Goal: Task Accomplishment & Management: Manage account settings

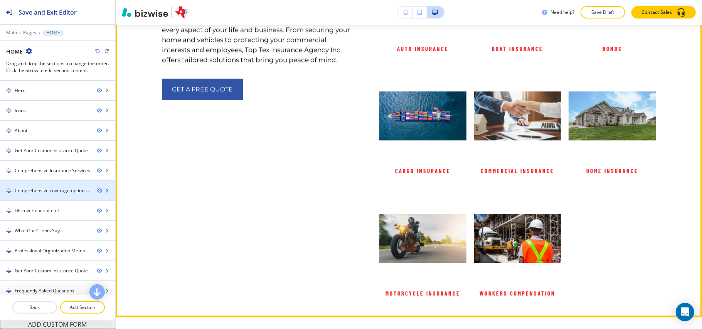
scroll to position [1414, 0]
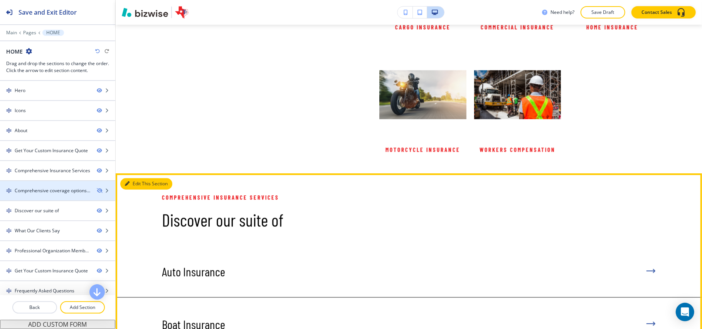
click at [132, 178] on button "Edit This Section" at bounding box center [146, 184] width 52 height 12
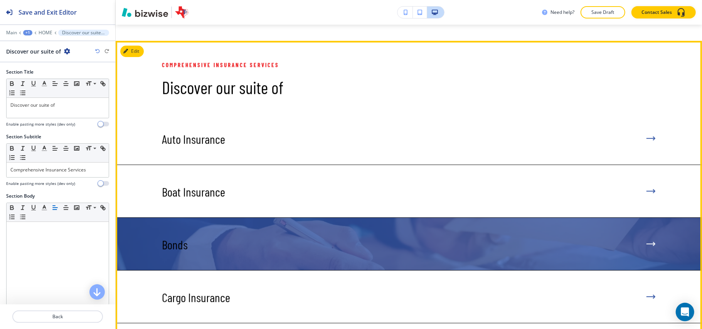
scroll to position [1549, 0]
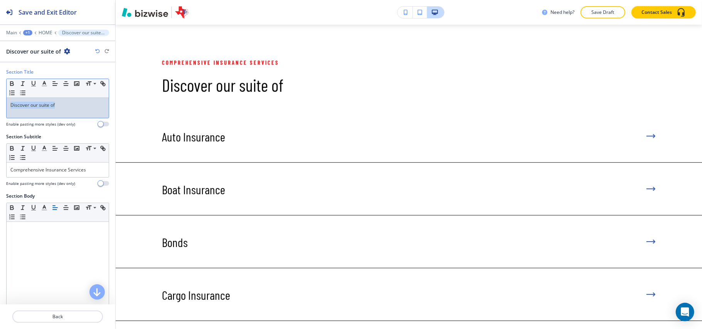
drag, startPoint x: 70, startPoint y: 105, endPoint x: 0, endPoint y: 102, distance: 70.2
click at [0, 102] on div "Section Title Small Normal Large Huge Discover our suite of Enable pasting more…" at bounding box center [57, 101] width 115 height 65
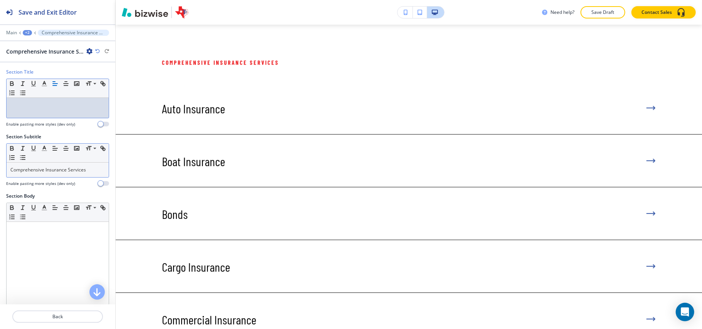
click at [77, 167] on p "Comprehensive Insurance Services" at bounding box center [57, 169] width 94 height 7
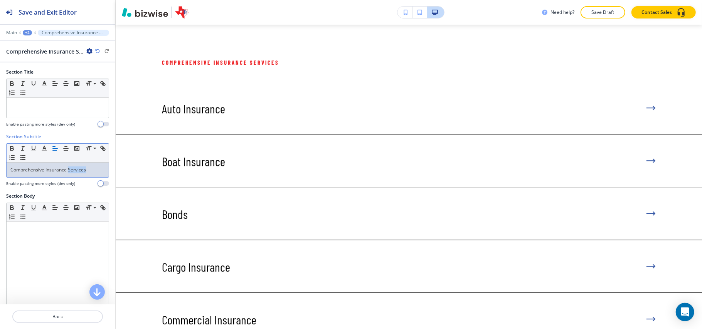
click at [77, 167] on p "Comprehensive Insurance Services" at bounding box center [57, 169] width 94 height 7
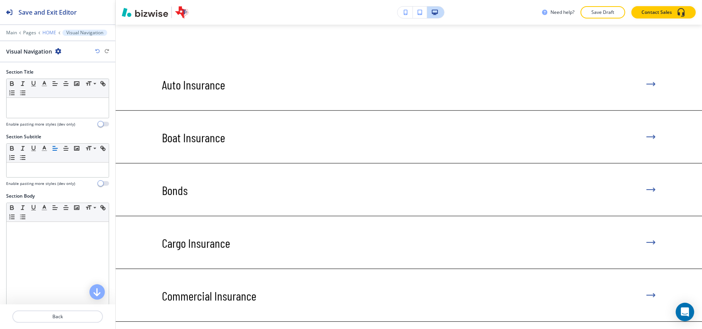
click at [50, 33] on p "HOME" at bounding box center [49, 32] width 14 height 5
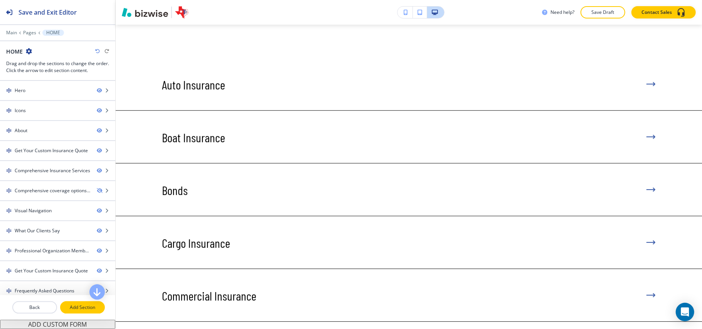
click at [79, 307] on p "Add Section" at bounding box center [82, 307] width 43 height 7
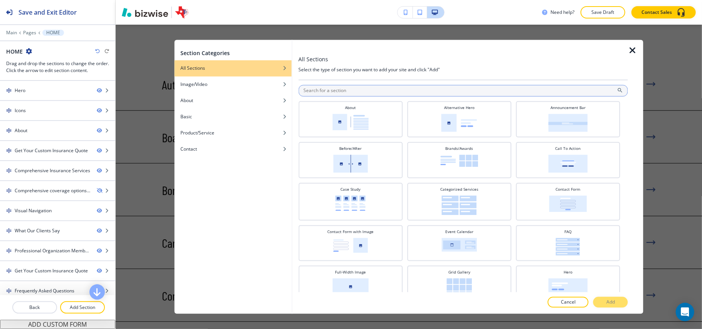
click at [314, 89] on input "text" at bounding box center [463, 91] width 330 height 12
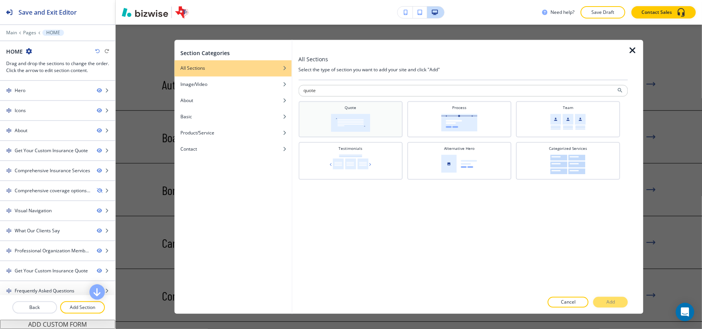
type input "quote"
click at [361, 121] on img at bounding box center [350, 123] width 39 height 18
click at [443, 110] on div "Process" at bounding box center [459, 118] width 96 height 27
click at [606, 298] on button "Add" at bounding box center [610, 302] width 35 height 11
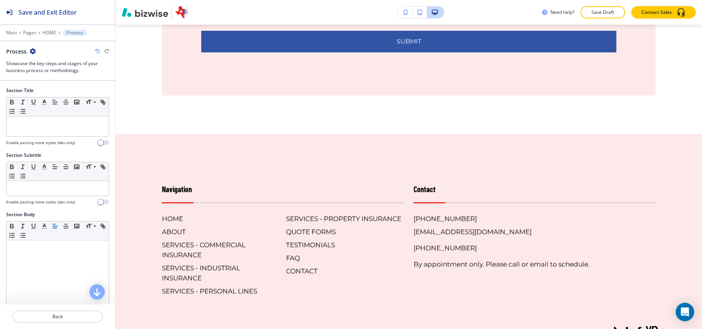
scroll to position [4549, 0]
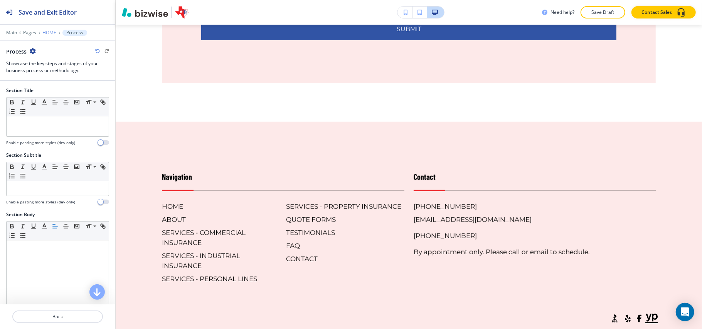
click at [44, 30] on p "HOME" at bounding box center [49, 32] width 14 height 5
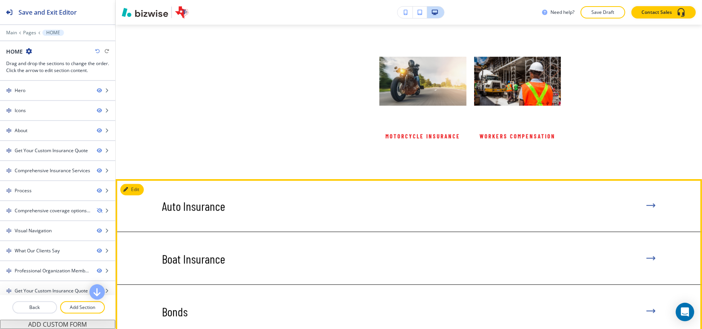
scroll to position [1414, 0]
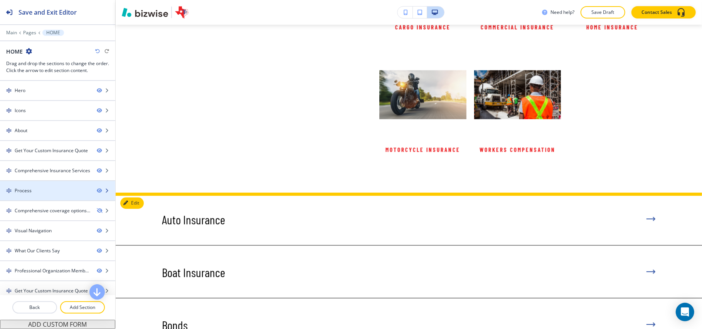
click at [29, 194] on div "Process" at bounding box center [23, 190] width 17 height 7
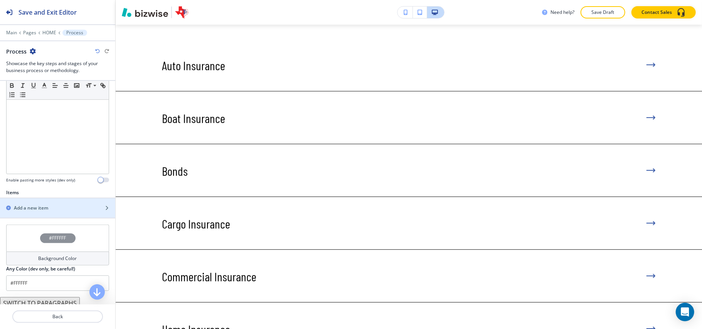
scroll to position [174, 0]
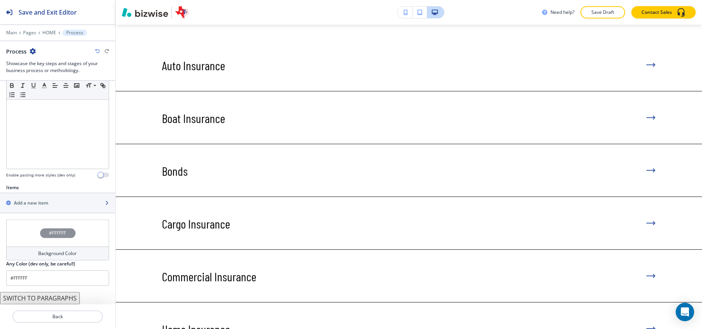
click at [27, 201] on h2 "Add a new item" at bounding box center [31, 203] width 34 height 7
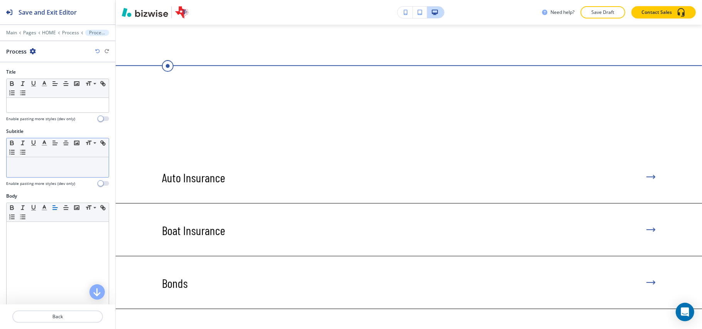
scroll to position [1569, 0]
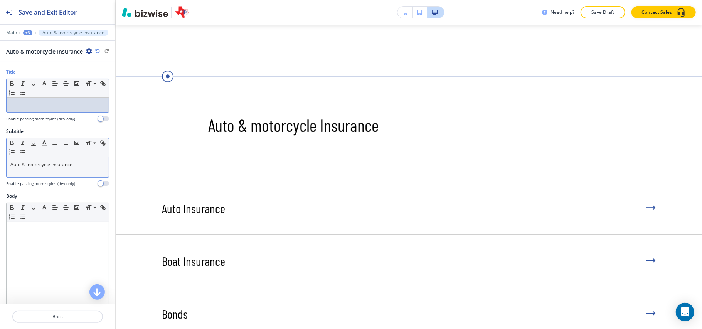
drag, startPoint x: 30, startPoint y: 113, endPoint x: 16, endPoint y: 104, distance: 16.7
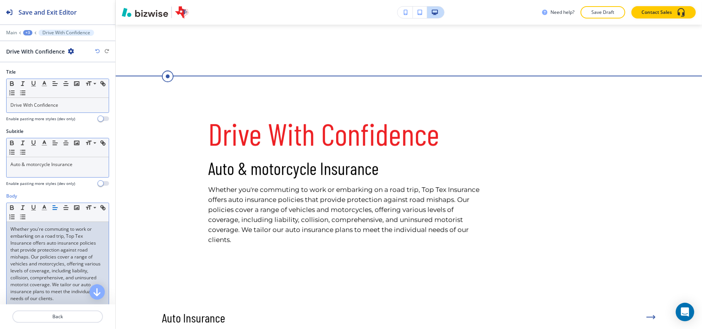
scroll to position [133, 0]
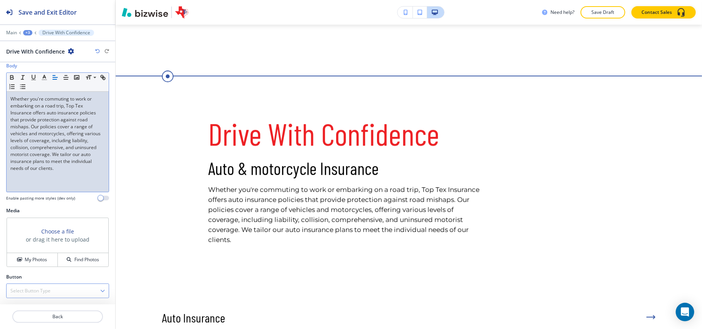
click at [34, 291] on h4 "Select Button Type" at bounding box center [30, 290] width 40 height 7
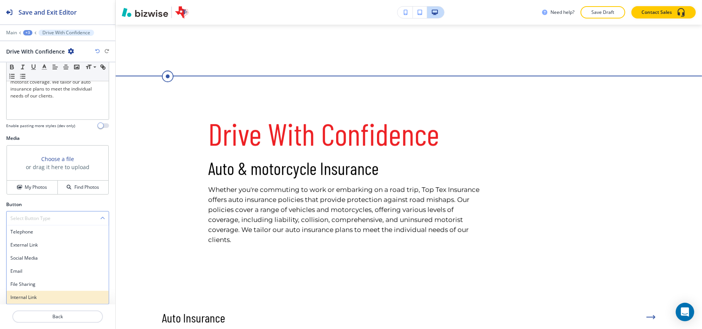
click at [29, 298] on h4 "Internal Link" at bounding box center [57, 297] width 94 height 7
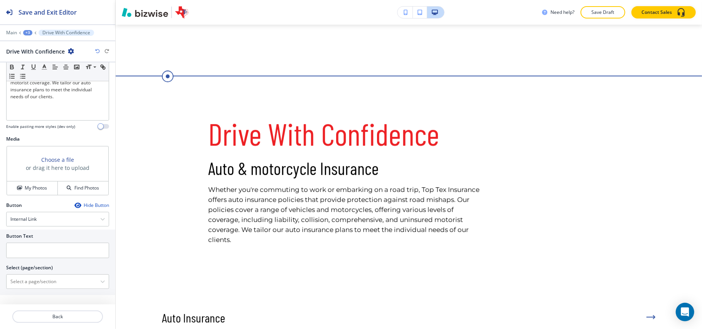
scroll to position [198, 0]
click at [31, 289] on \(page\/section\) "Manual Input" at bounding box center [54, 285] width 94 height 13
paste \(page\/section\) "Contact Us"
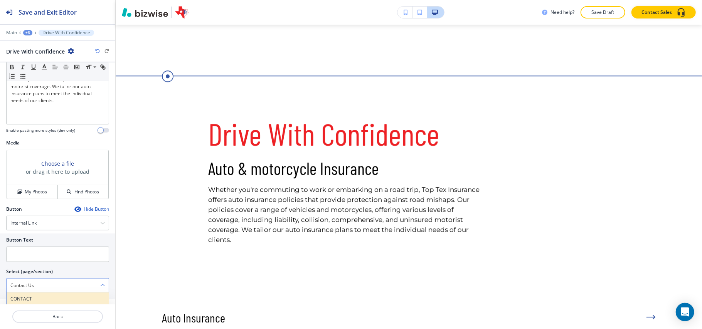
click at [22, 299] on h4 "CONTACT" at bounding box center [57, 299] width 94 height 7
type \(page\/section\) "CONTACT"
click at [25, 256] on input "text" at bounding box center [57, 254] width 103 height 15
paste input "Contact Us"
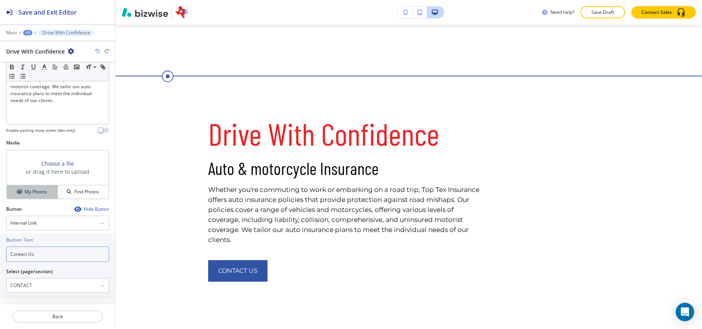
type input "Contact Us"
click at [25, 192] on h4 "My Photos" at bounding box center [36, 191] width 22 height 7
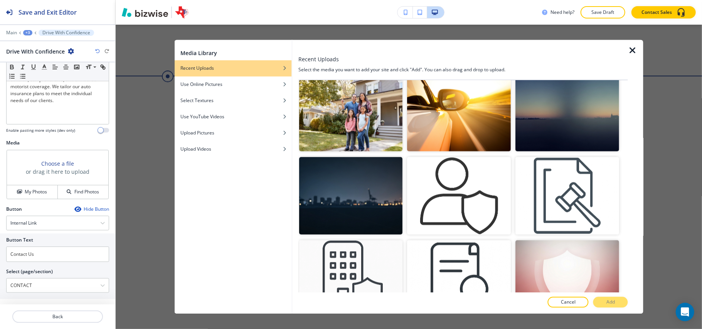
scroll to position [771, 0]
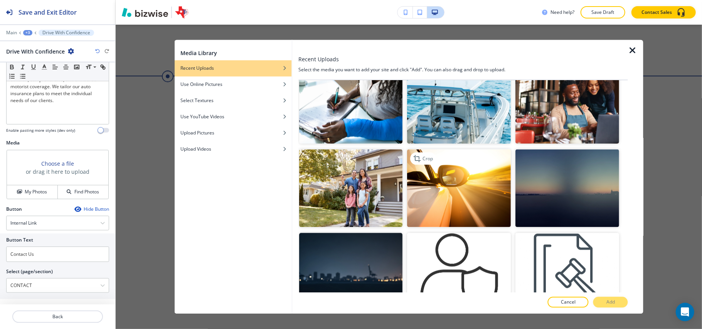
click at [449, 177] on img "button" at bounding box center [459, 189] width 104 height 78
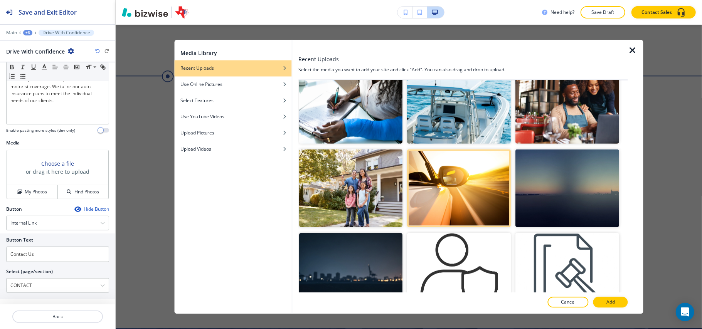
click at [627, 304] on button "Add" at bounding box center [610, 302] width 35 height 11
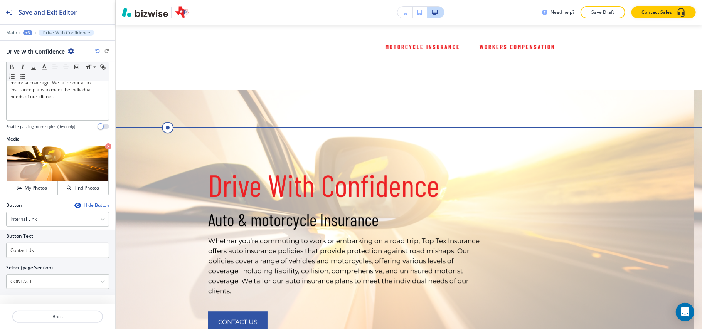
scroll to position [204, 0]
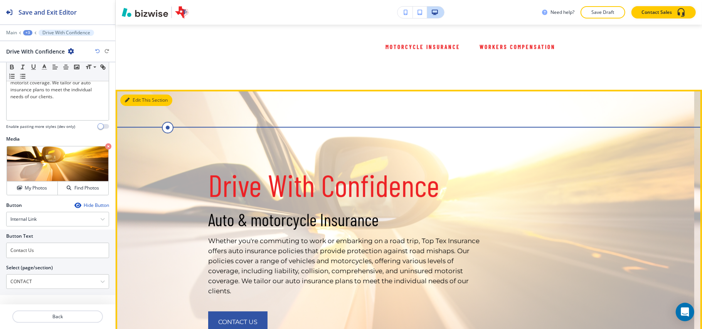
click at [133, 94] on button "Edit This Section" at bounding box center [146, 100] width 52 height 12
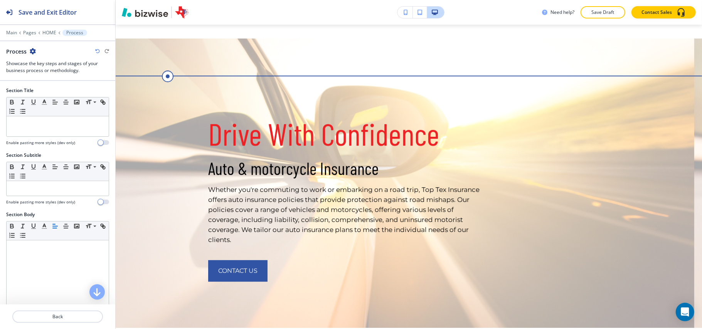
scroll to position [195, 0]
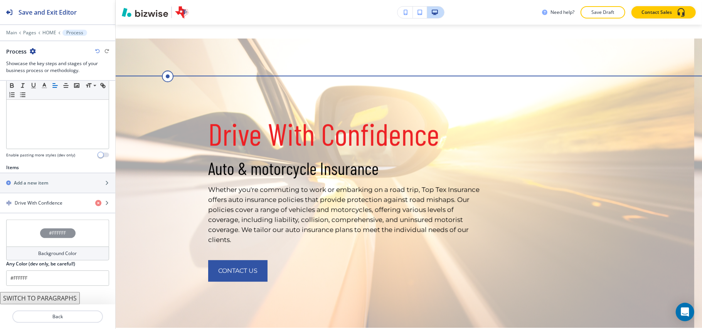
click at [19, 233] on div "#FFFFFF" at bounding box center [57, 233] width 103 height 27
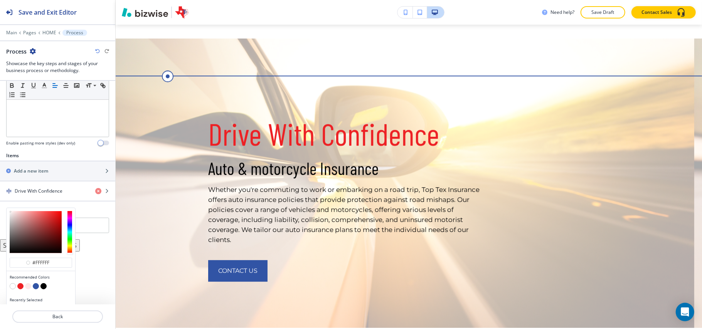
scroll to position [219, 0]
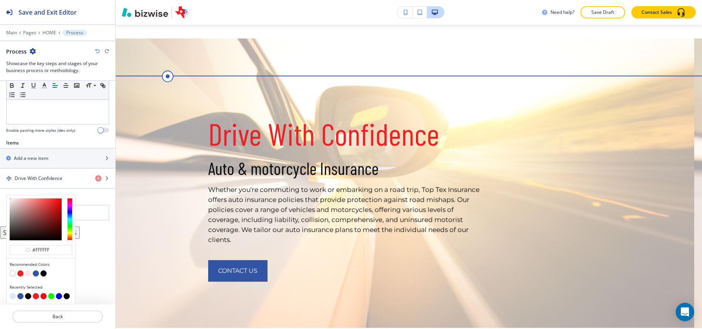
click at [45, 272] on button "button" at bounding box center [43, 274] width 6 height 6
type input "#000000"
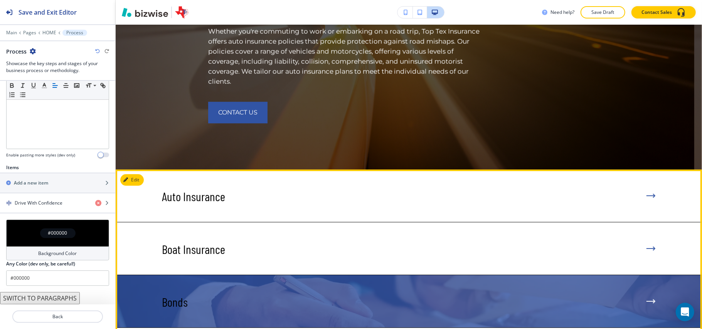
scroll to position [1723, 0]
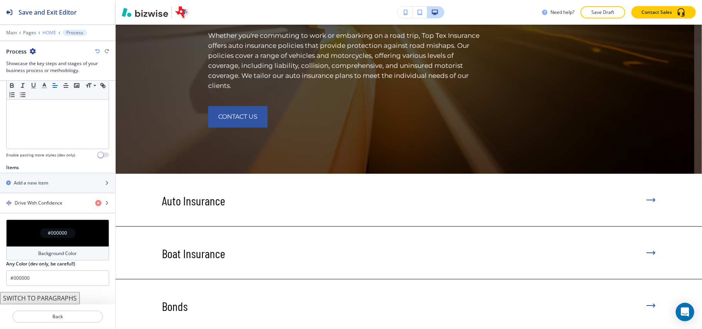
click at [48, 32] on p "HOME" at bounding box center [49, 32] width 14 height 5
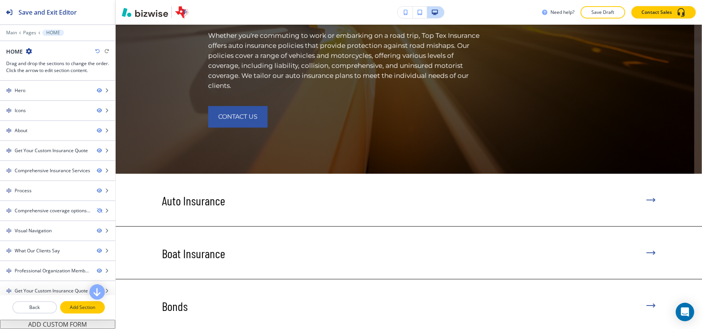
click at [85, 306] on p "Add Section" at bounding box center [82, 307] width 43 height 7
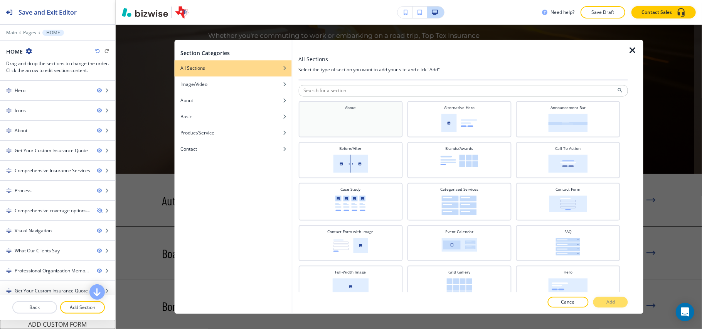
click at [361, 115] on img at bounding box center [350, 122] width 36 height 17
click at [611, 300] on p "Add" at bounding box center [610, 302] width 8 height 7
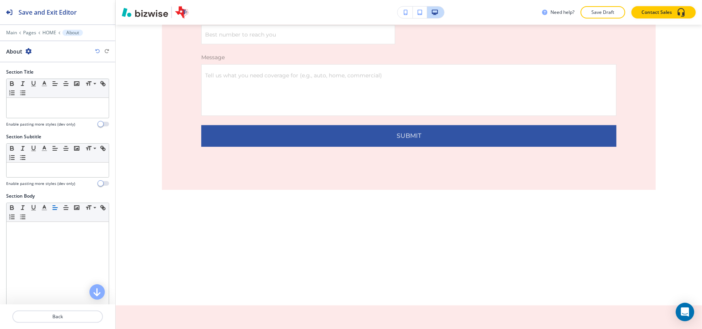
click at [51, 29] on div at bounding box center [57, 27] width 115 height 5
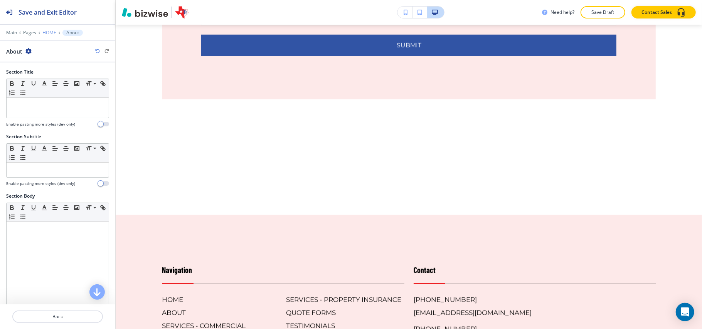
scroll to position [4833, 0]
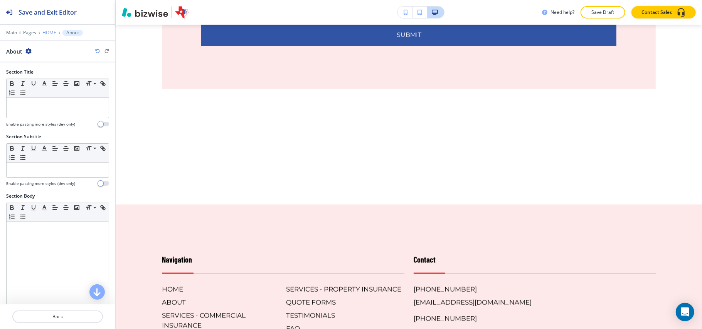
click at [50, 31] on p "HOME" at bounding box center [49, 32] width 14 height 5
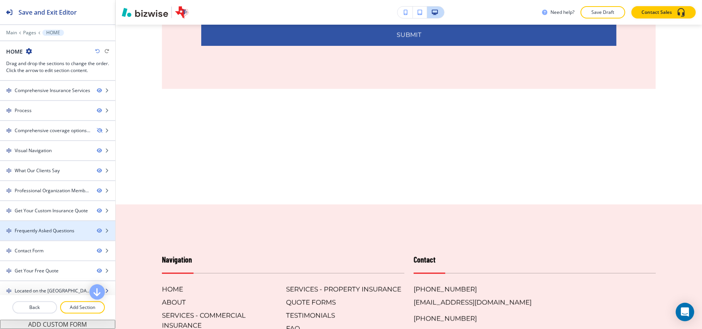
scroll to position [130, 0]
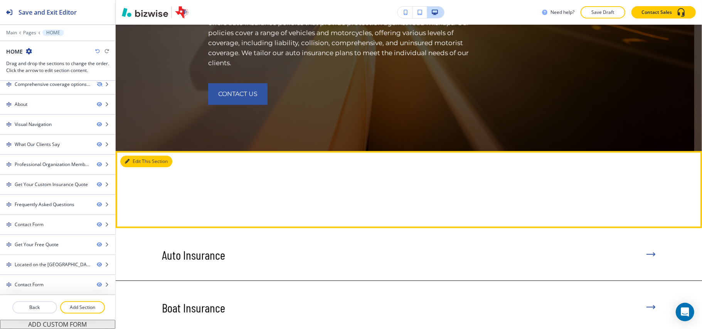
click at [139, 156] on button "Edit This Section" at bounding box center [146, 162] width 52 height 12
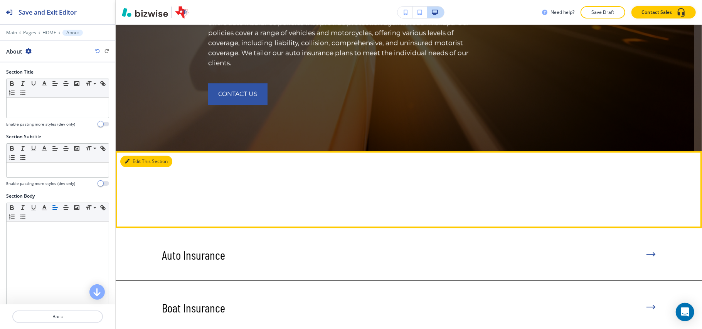
scroll to position [1848, 0]
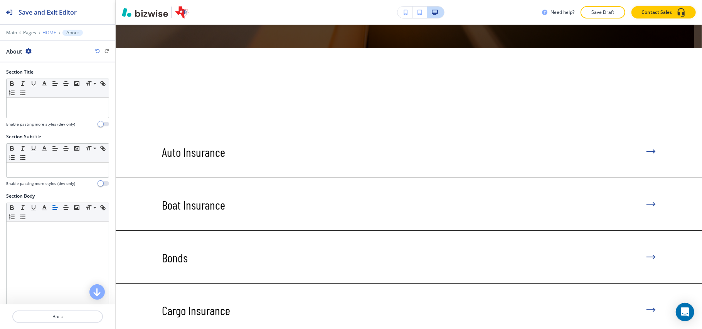
click at [48, 31] on p "HOME" at bounding box center [49, 32] width 14 height 5
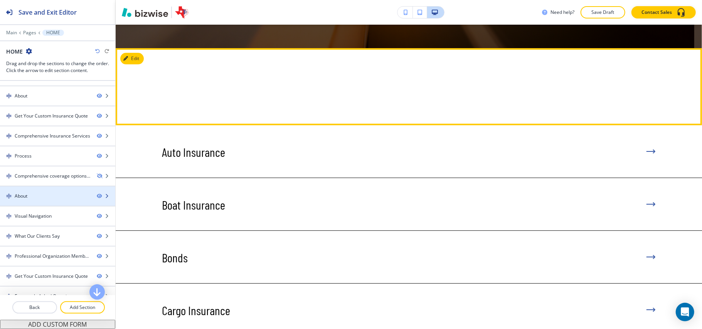
scroll to position [51, 0]
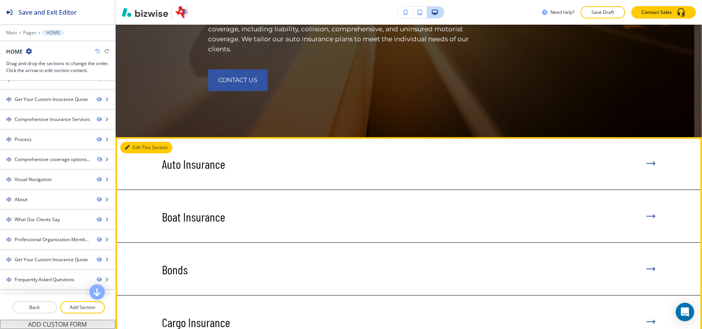
click at [130, 142] on button "Edit This Section" at bounding box center [146, 148] width 52 height 12
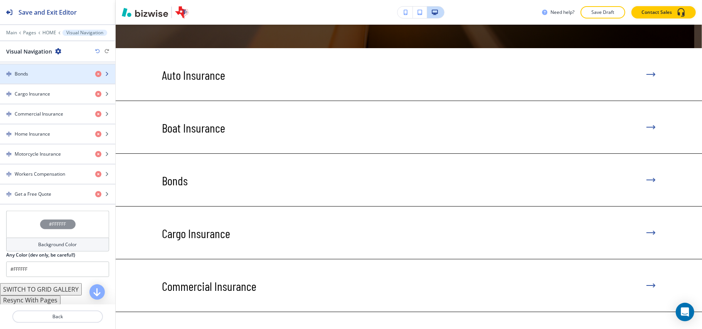
scroll to position [347, 0]
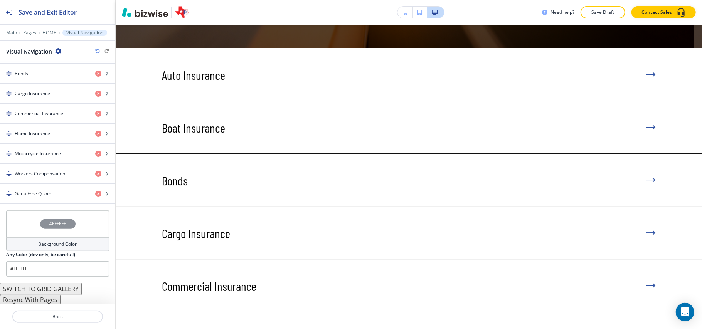
click at [39, 301] on button "Resync With Pages" at bounding box center [30, 299] width 61 height 9
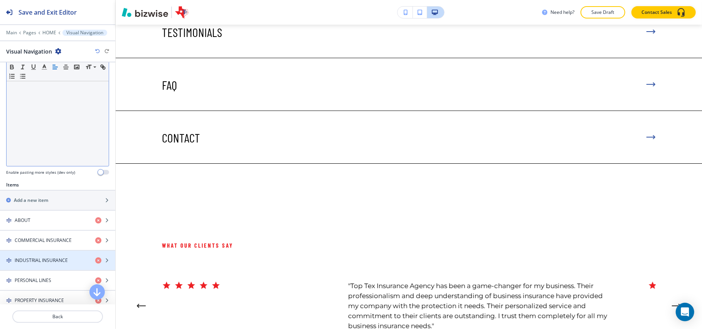
scroll to position [142, 0]
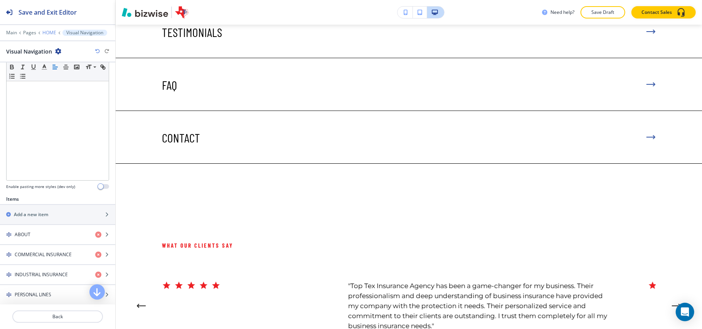
click at [48, 33] on p "HOME" at bounding box center [49, 32] width 14 height 5
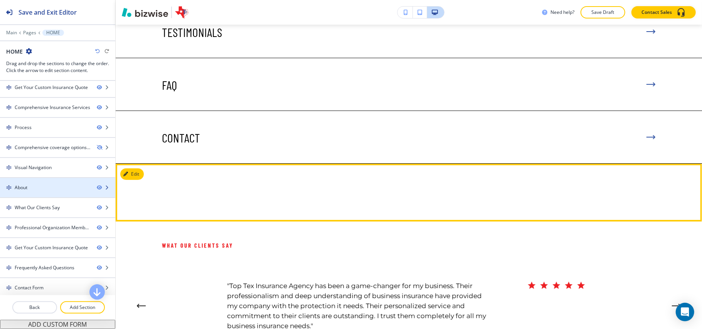
scroll to position [51, 0]
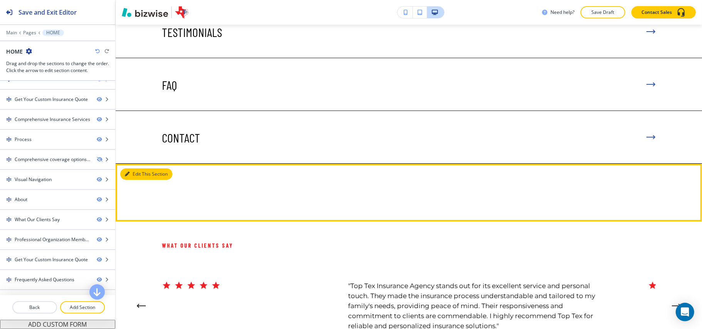
click at [120, 168] on button "Edit This Section" at bounding box center [146, 174] width 52 height 12
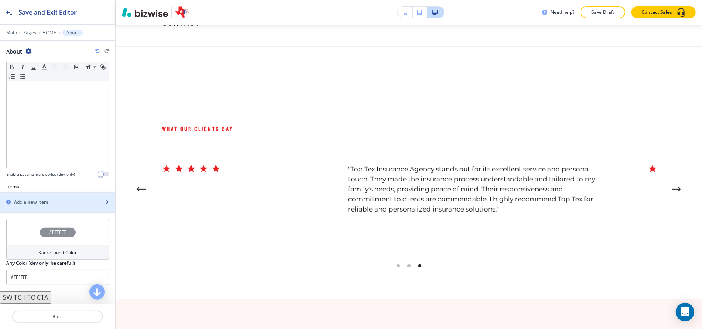
scroll to position [183, 0]
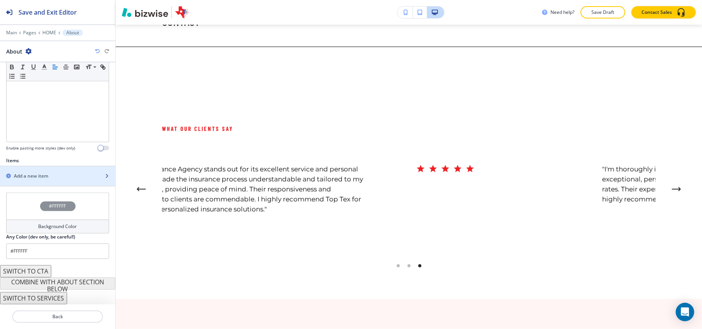
click at [39, 181] on div "button" at bounding box center [57, 183] width 115 height 6
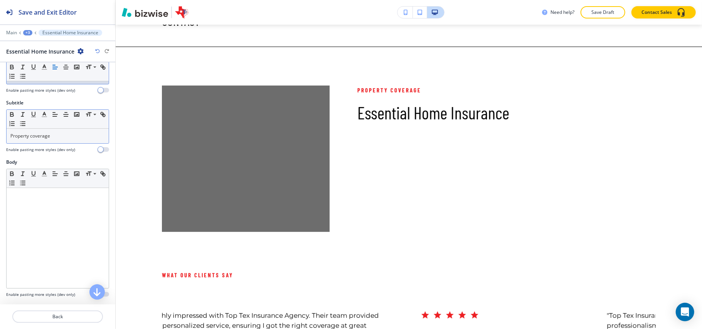
scroll to position [51, 0]
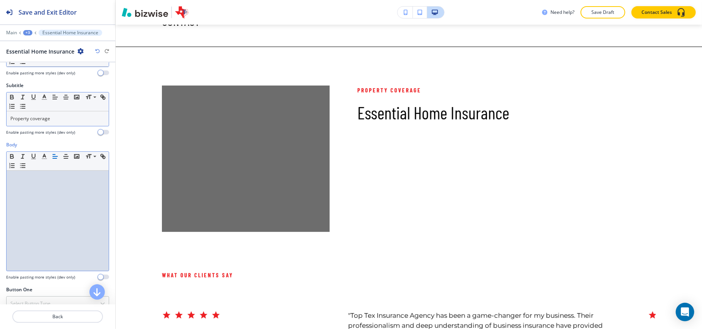
drag, startPoint x: 29, startPoint y: 273, endPoint x: 12, endPoint y: 185, distance: 89.3
click at [12, 185] on div at bounding box center [58, 221] width 102 height 100
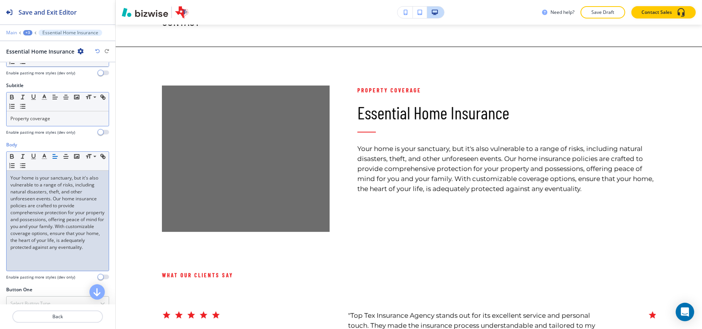
click at [11, 32] on p "Main" at bounding box center [11, 32] width 11 height 5
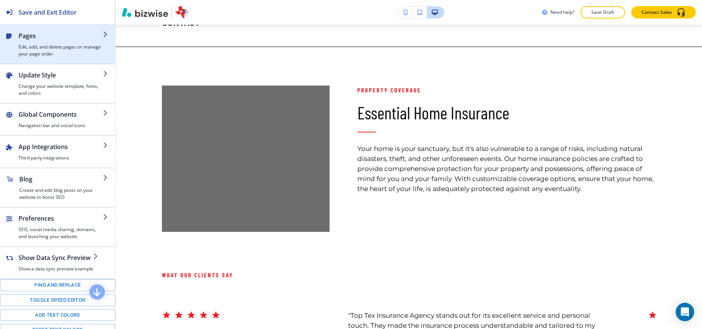
click at [48, 42] on div "button" at bounding box center [60, 41] width 84 height 3
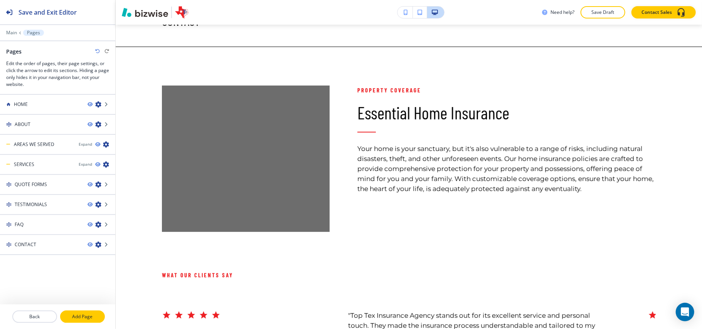
click at [76, 319] on p "Add Page" at bounding box center [82, 316] width 43 height 7
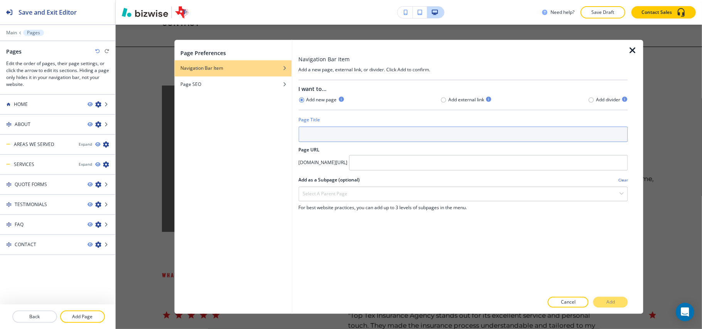
click at [318, 139] on input "text" at bounding box center [463, 134] width 330 height 15
paste input "Get a Free Quote"
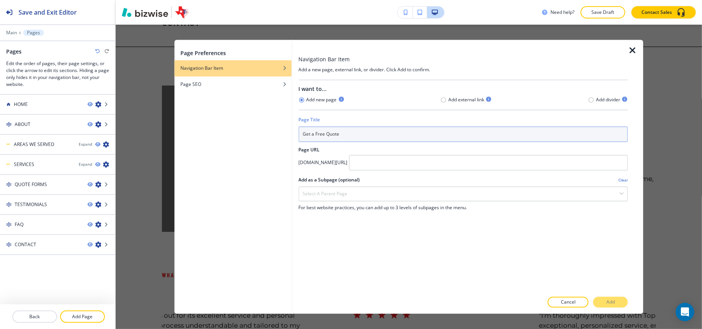
drag, startPoint x: 317, startPoint y: 136, endPoint x: 270, endPoint y: 136, distance: 47.0
click at [270, 136] on div "Page Preferences Navigation Bar Item Page SEO Navigation Bar Item Add a new pag…" at bounding box center [408, 177] width 469 height 274
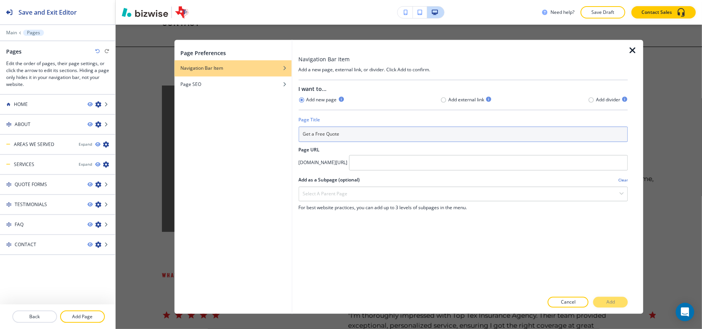
click at [341, 133] on input "Get a Free Quote" at bounding box center [463, 134] width 330 height 15
drag, startPoint x: 316, startPoint y: 136, endPoint x: 263, endPoint y: 134, distance: 53.2
click at [264, 136] on div "Page Preferences Navigation Bar Item Page SEO Navigation Bar Item Add a new pag…" at bounding box center [408, 177] width 469 height 274
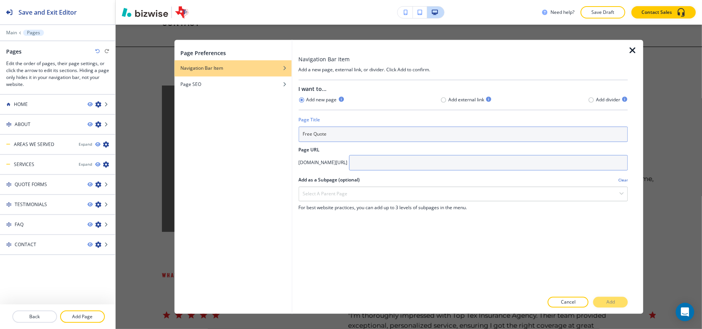
type input "Free Quote"
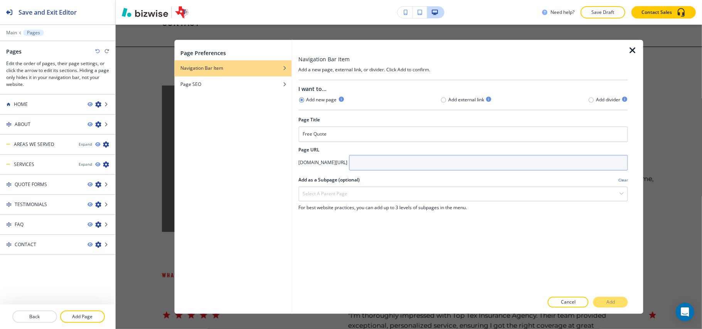
click at [406, 165] on input "text" at bounding box center [488, 162] width 279 height 15
type input "f"
type input "quote"
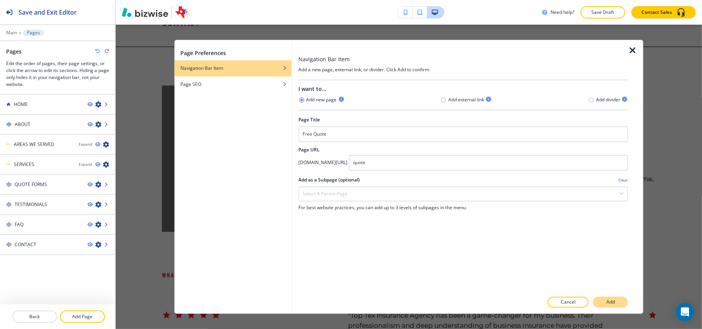
click at [601, 299] on button "Add" at bounding box center [610, 302] width 35 height 11
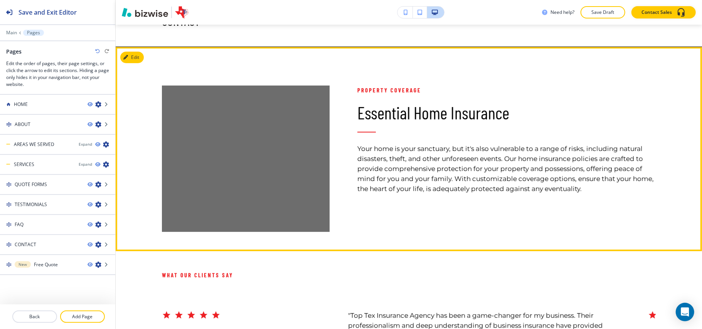
scroll to position [2222, 0]
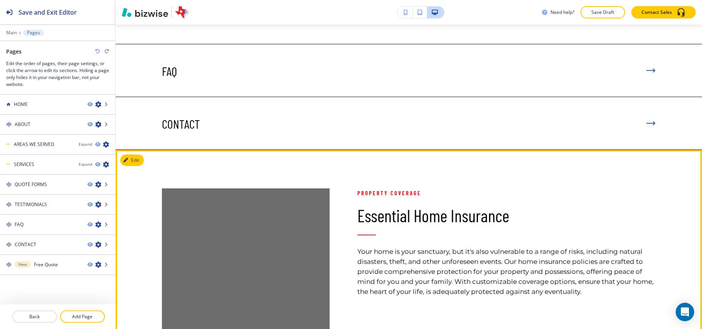
click at [144, 150] on div at bounding box center [231, 242] width 195 height 185
click at [141, 155] on button "Edit This Section" at bounding box center [146, 161] width 52 height 12
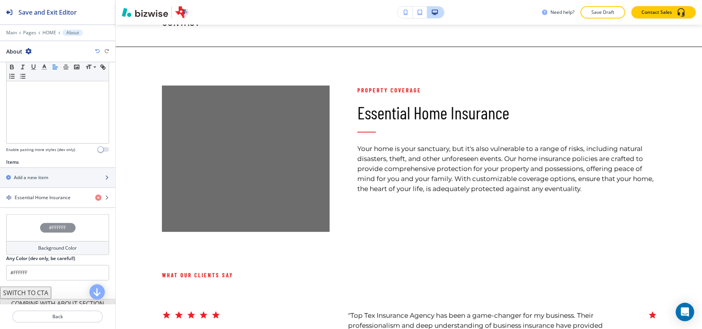
scroll to position [203, 0]
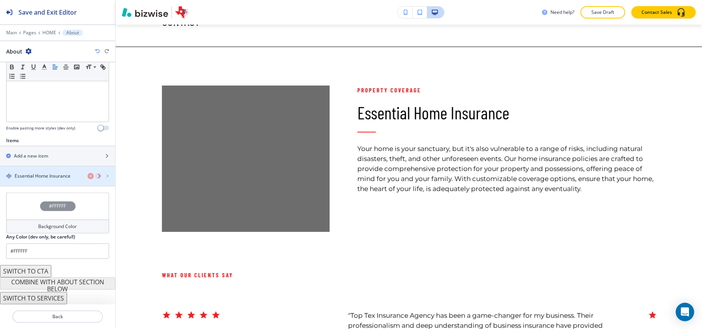
click at [53, 178] on h4 "Essential Home Insurance" at bounding box center [43, 176] width 56 height 7
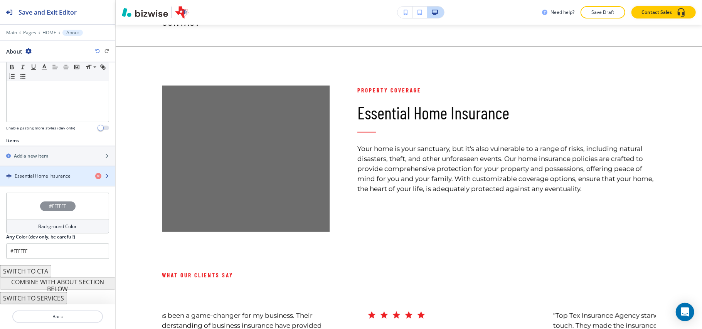
click at [45, 176] on h4 "Essential Home Insurance" at bounding box center [43, 176] width 56 height 7
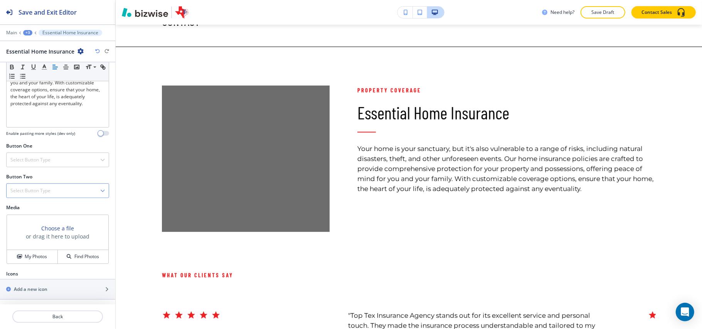
scroll to position [199, 0]
click at [37, 159] on h4 "Select Button Type" at bounding box center [30, 158] width 40 height 7
click at [32, 235] on h4 "Internal Link" at bounding box center [57, 237] width 94 height 7
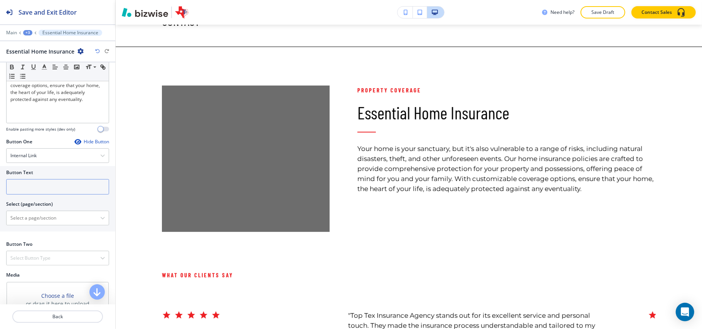
click at [36, 187] on input "text" at bounding box center [57, 186] width 103 height 15
paste input "Get a Free Quote"
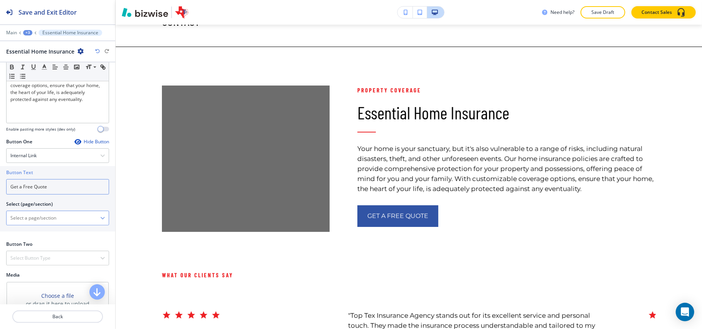
type input "Get a Free Quote"
click at [35, 222] on \(page\/section\) "Manual Input" at bounding box center [54, 218] width 94 height 13
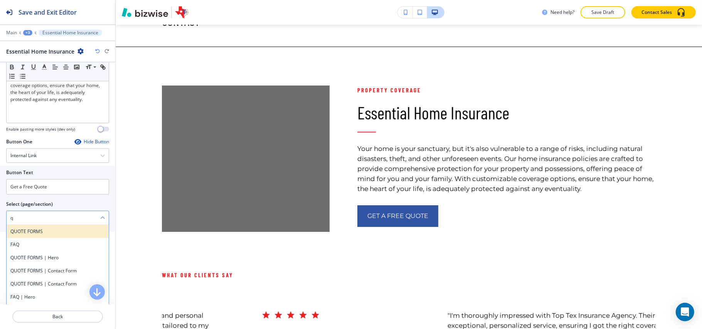
click at [30, 235] on h4 "QUOTE FORMS" at bounding box center [57, 231] width 94 height 7
type \(page\/section\) "QUOTE FORMS"
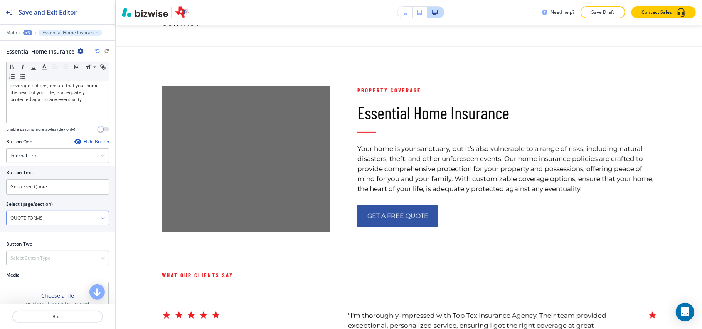
click at [50, 223] on \(page\/section\) "QUOTE FORMS" at bounding box center [54, 218] width 94 height 13
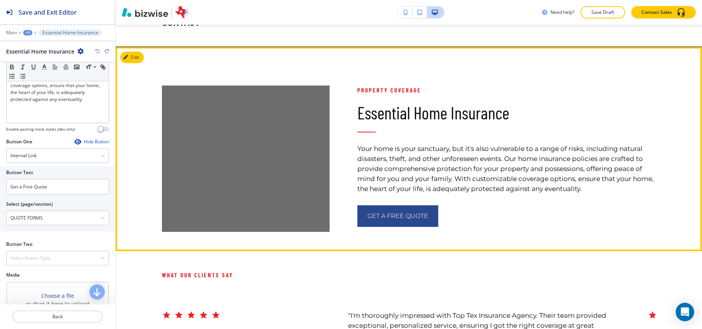
click at [387, 205] on button "Get a Free Quote" at bounding box center [397, 216] width 81 height 22
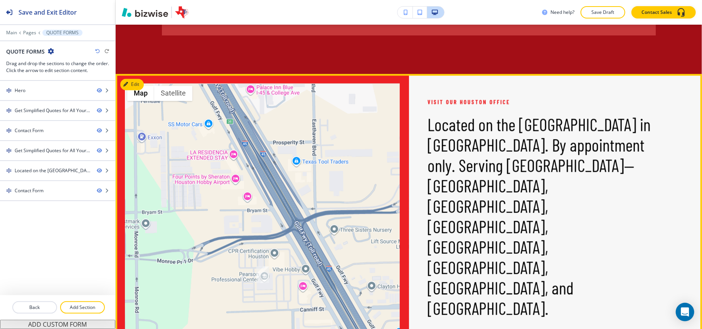
scroll to position [976, 0]
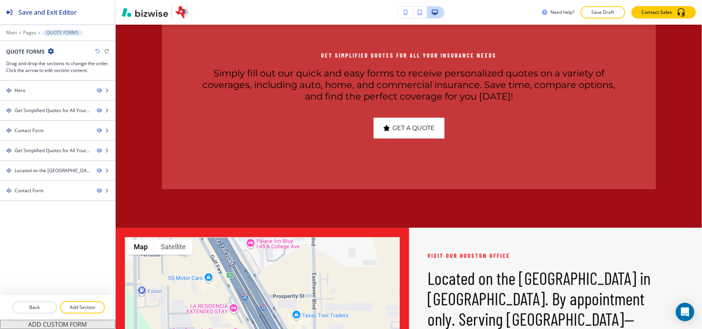
click at [4, 31] on div "Main Pages QUOTE FORMS" at bounding box center [57, 33] width 115 height 6
click at [8, 31] on p "Main" at bounding box center [11, 32] width 11 height 5
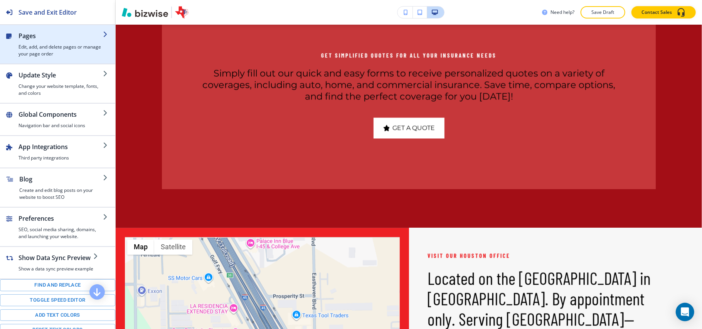
click at [43, 52] on h4 "Edit, add, and delete pages or manage your page order" at bounding box center [60, 51] width 84 height 14
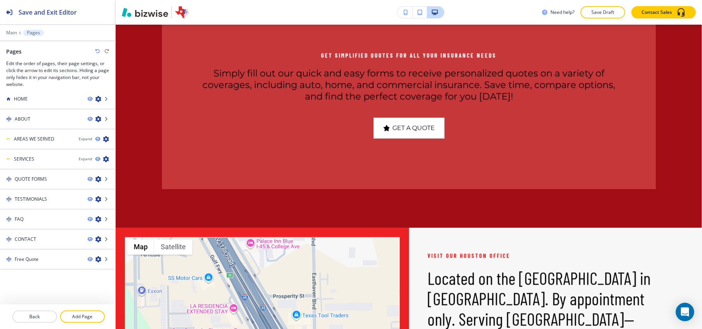
scroll to position [7, 0]
click at [87, 176] on icon "button" at bounding box center [89, 177] width 5 height 5
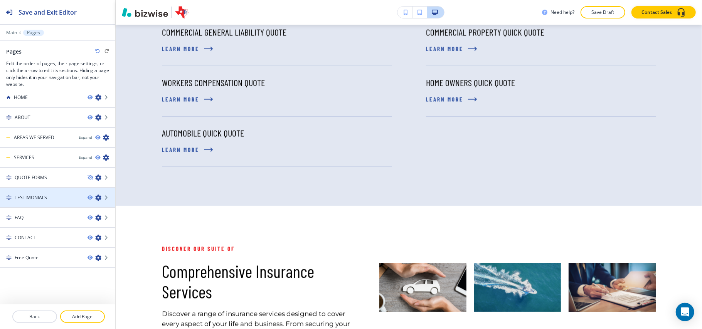
scroll to position [0, 0]
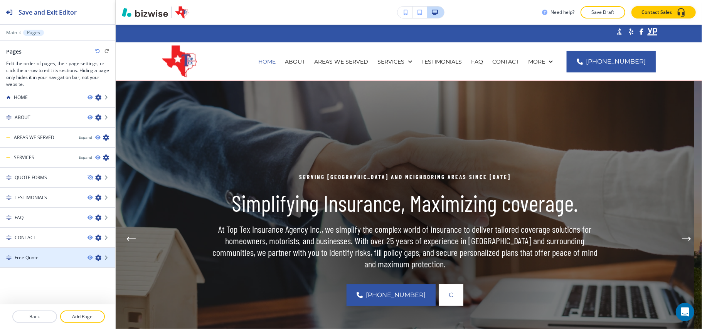
click at [95, 258] on icon "button" at bounding box center [98, 258] width 6 height 6
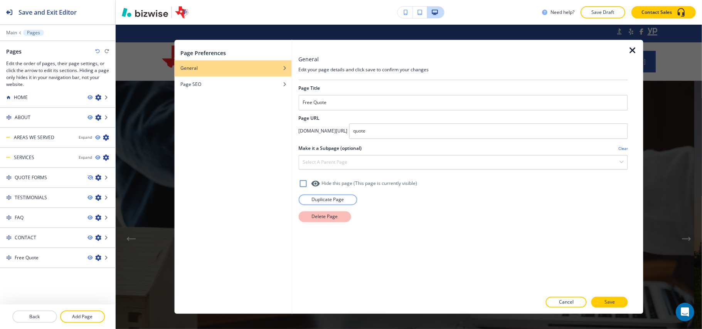
click at [322, 219] on p "Delete Page" at bounding box center [324, 217] width 26 height 7
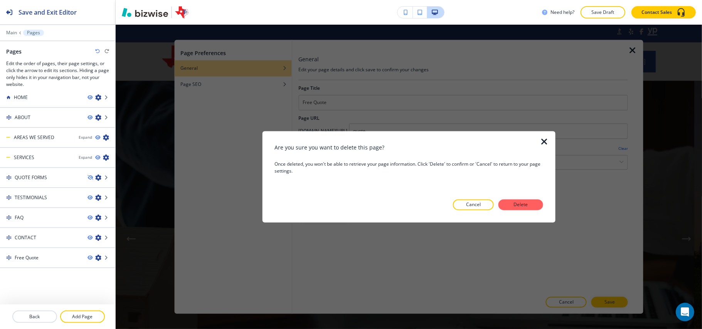
click at [540, 207] on button "Delete" at bounding box center [520, 205] width 45 height 11
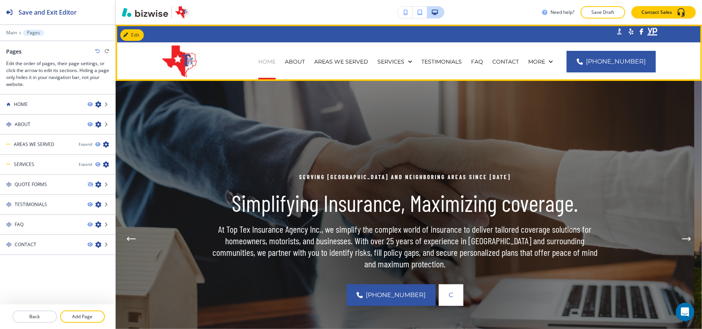
click at [276, 61] on p "HOME" at bounding box center [266, 62] width 17 height 8
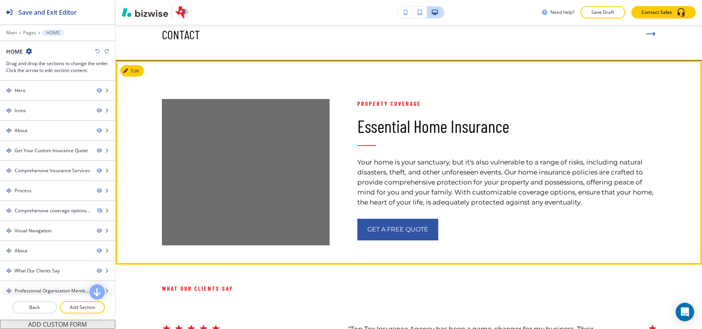
scroll to position [2261, 0]
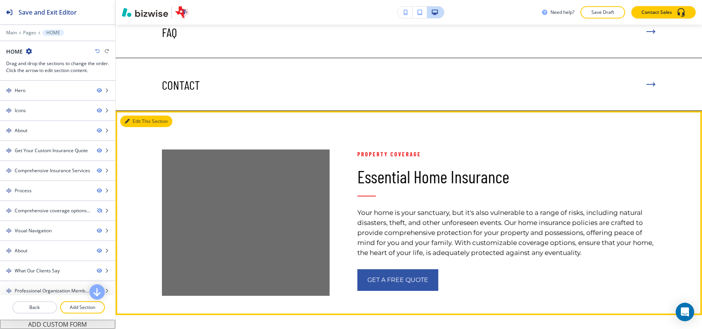
click at [132, 116] on button "Edit This Section" at bounding box center [146, 122] width 52 height 12
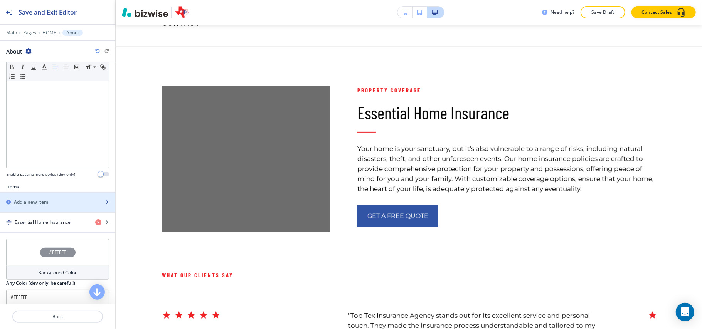
scroll to position [203, 0]
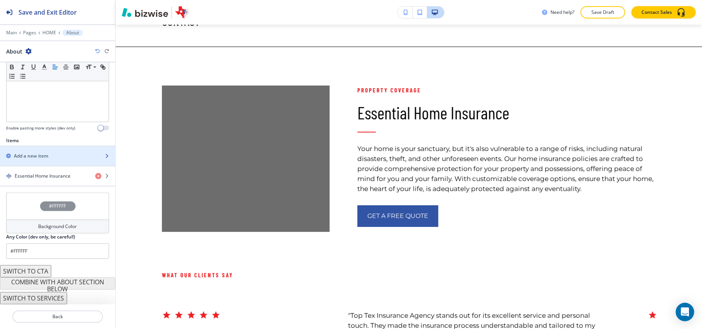
click at [33, 154] on h2 "Add a new item" at bounding box center [31, 156] width 34 height 7
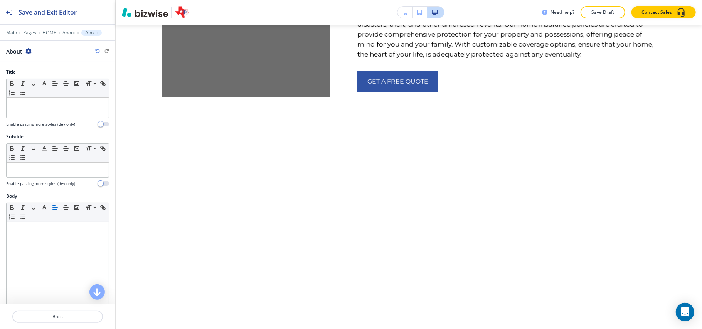
scroll to position [2513, 0]
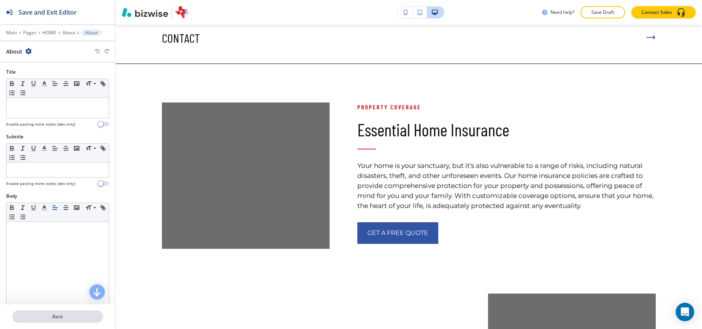
click at [55, 321] on button "Back" at bounding box center [57, 317] width 91 height 12
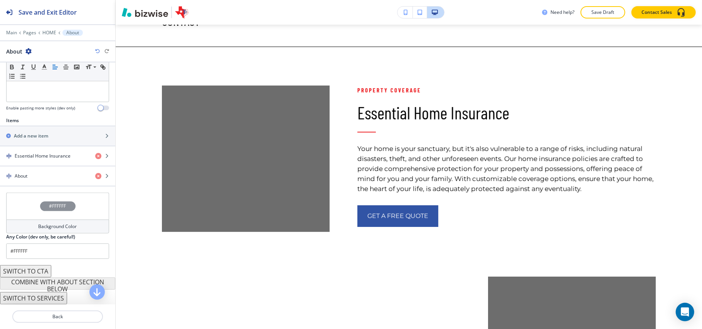
scroll to position [224, 0]
click at [31, 155] on h4 "Essential Home Insurance" at bounding box center [43, 156] width 56 height 7
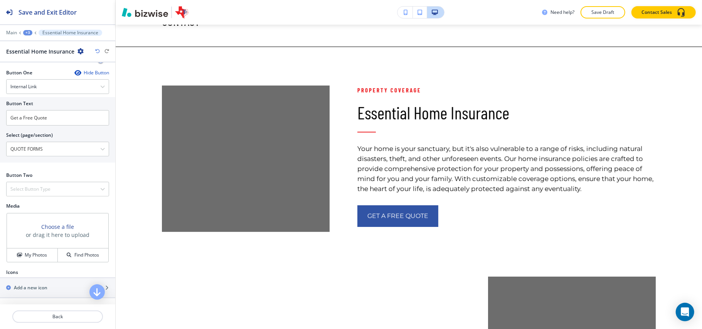
scroll to position [272, 0]
click at [32, 252] on h4 "My Photos" at bounding box center [36, 255] width 22 height 7
